Goal: Transaction & Acquisition: Purchase product/service

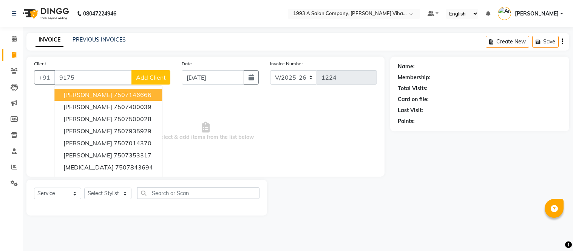
select select "4955"
select select "service"
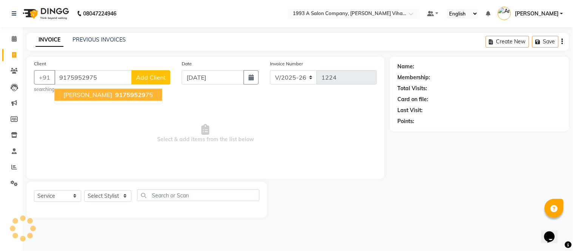
type input "9175952975"
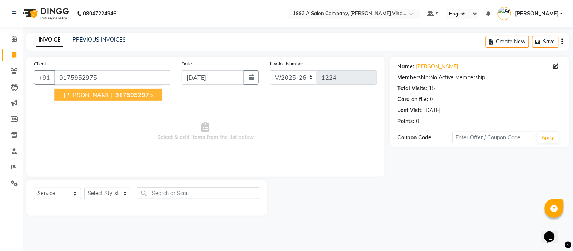
click at [115, 97] on span "917595297" at bounding box center [132, 95] width 34 height 8
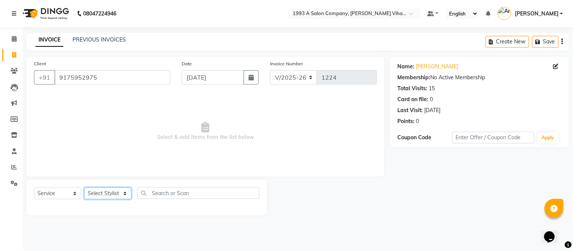
click at [125, 195] on select "Select Stylist [PERSON_NAME] Bhakti [PERSON_NAME] [PERSON_NAME] [PERSON_NAME] […" at bounding box center [107, 194] width 47 height 12
select select "31079"
click at [84, 188] on select "Select Stylist [PERSON_NAME] Bhakti [PERSON_NAME] [PERSON_NAME] [PERSON_NAME] […" at bounding box center [107, 194] width 47 height 12
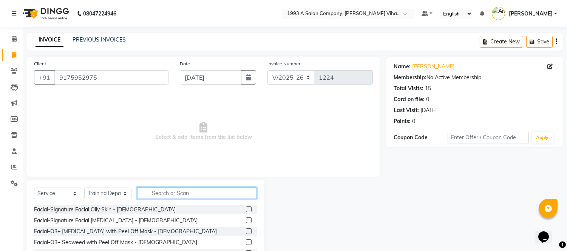
click at [167, 192] on input "text" at bounding box center [197, 193] width 120 height 12
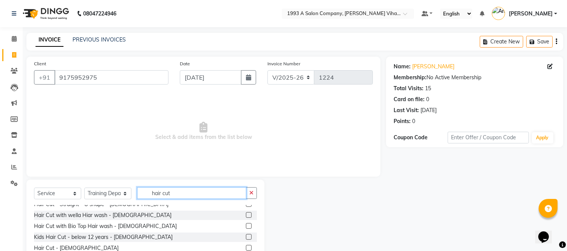
scroll to position [29, 0]
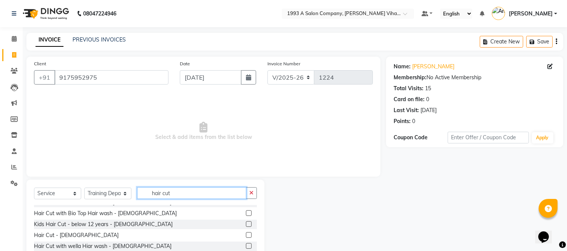
type input "hair cut"
click at [246, 234] on label at bounding box center [249, 235] width 6 height 6
click at [246, 234] on input "checkbox" at bounding box center [248, 235] width 5 height 5
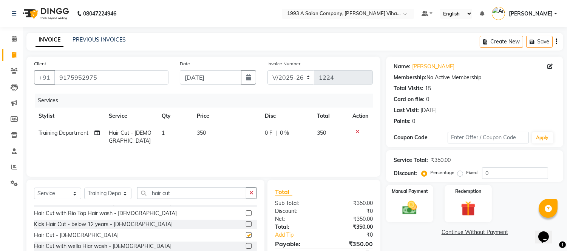
checkbox input "false"
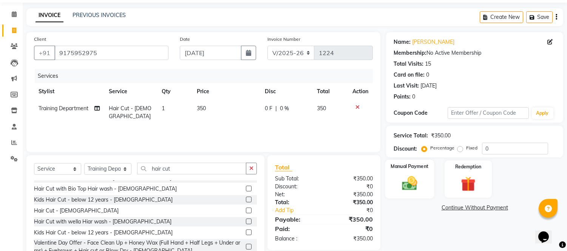
scroll to position [51, 0]
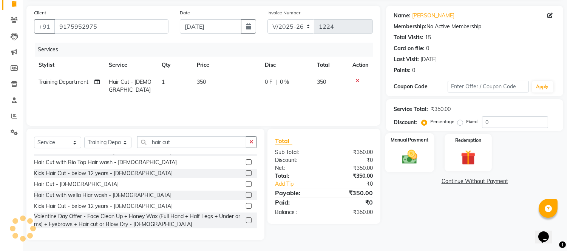
click at [413, 160] on img at bounding box center [410, 158] width 25 height 18
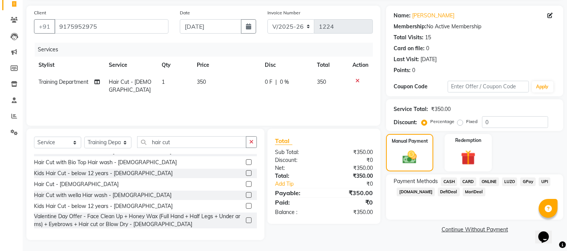
click at [488, 181] on span "ONLINE" at bounding box center [490, 182] width 20 height 9
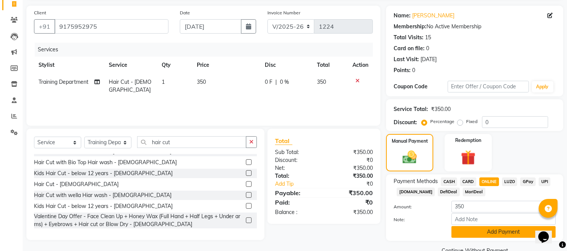
click at [486, 232] on button "Add Payment" at bounding box center [504, 232] width 104 height 12
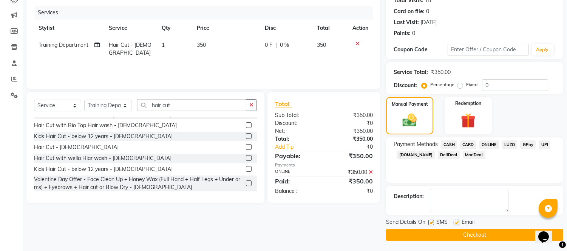
scroll to position [88, 0]
click at [432, 221] on label at bounding box center [432, 223] width 6 height 6
click at [432, 221] on input "checkbox" at bounding box center [431, 222] width 5 height 5
checkbox input "false"
click at [458, 220] on label at bounding box center [457, 223] width 6 height 6
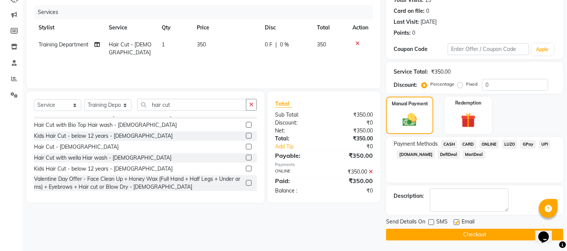
click at [458, 220] on input "checkbox" at bounding box center [456, 222] width 5 height 5
checkbox input "false"
click at [450, 232] on button "Checkout" at bounding box center [474, 235] width 177 height 12
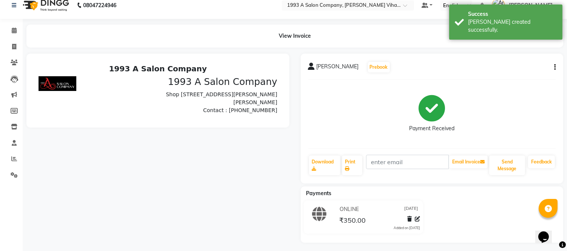
scroll to position [11, 0]
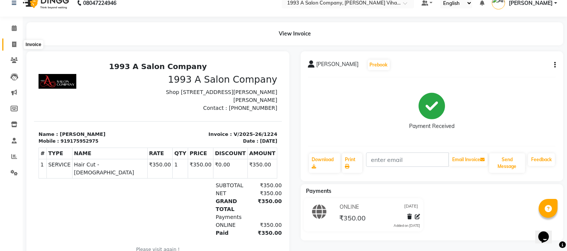
click at [14, 43] on icon at bounding box center [14, 45] width 4 height 6
select select "4955"
select select "service"
